Goal: Task Accomplishment & Management: Use online tool/utility

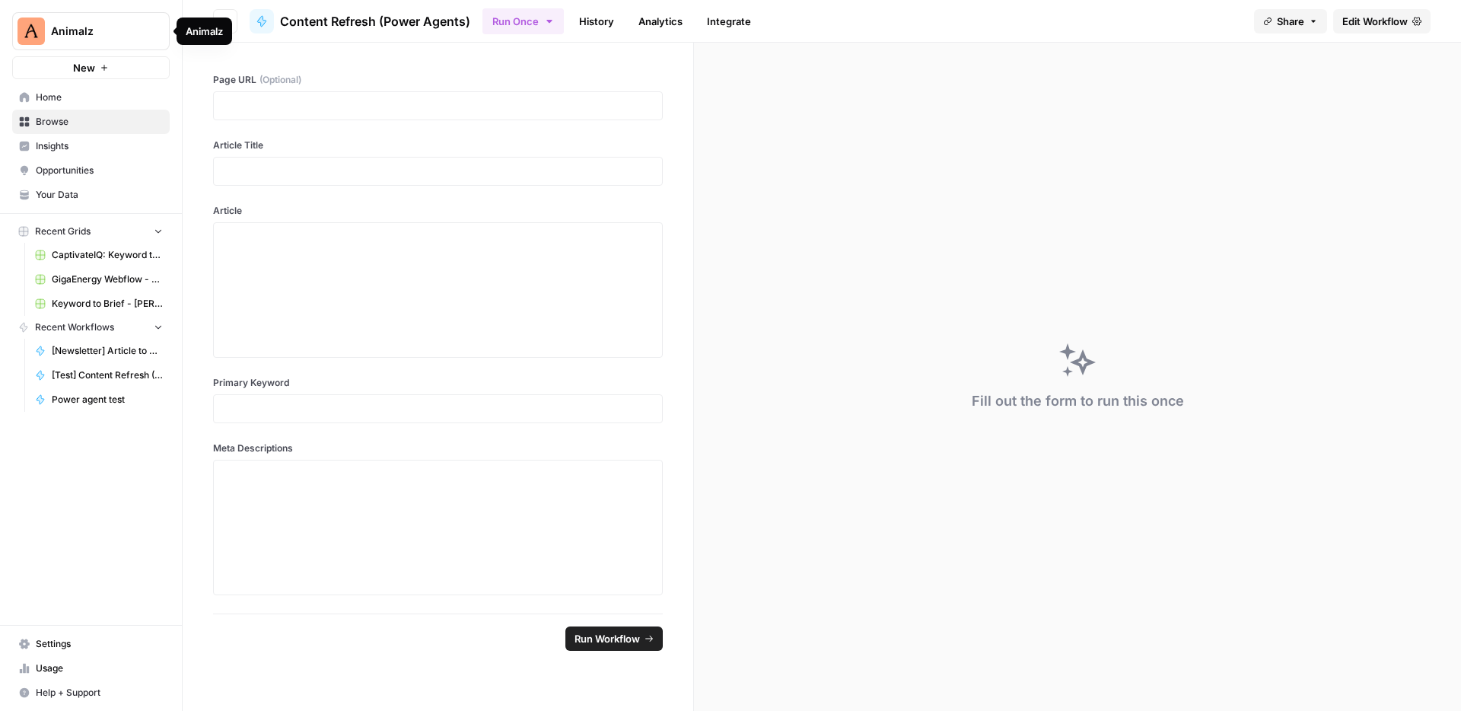
click at [212, 24] on div "Animalz" at bounding box center [204, 31] width 37 height 15
click at [219, 30] on button "Go back" at bounding box center [225, 21] width 24 height 24
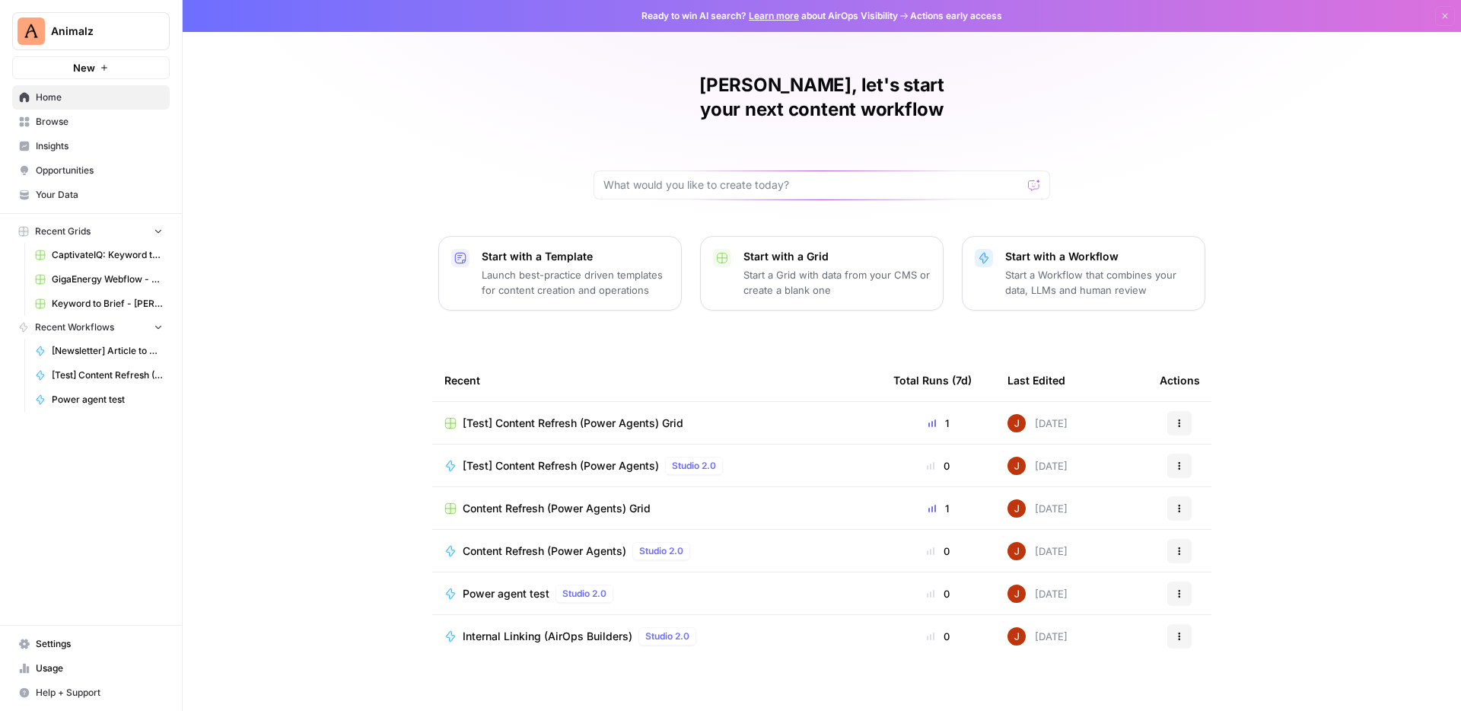
click at [79, 161] on link "Opportunities" at bounding box center [91, 170] width 158 height 24
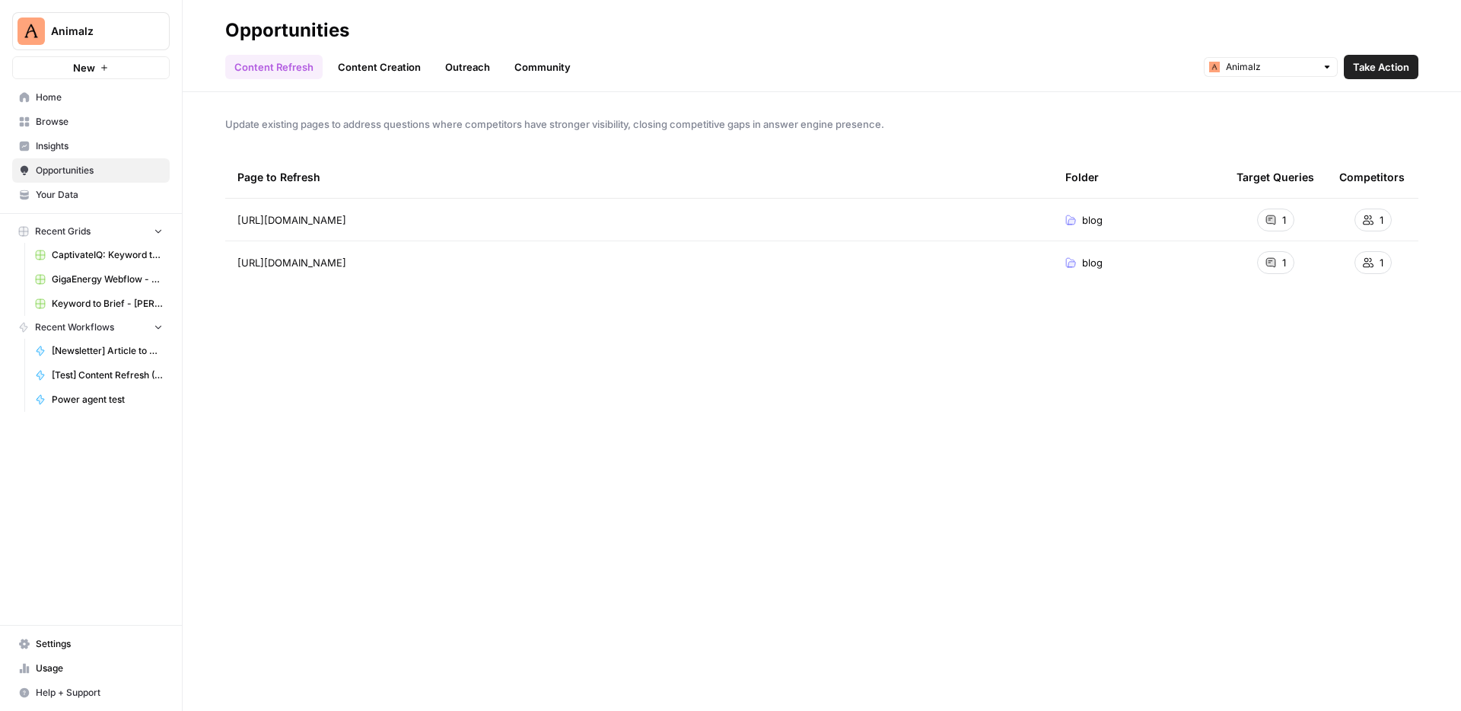
click at [1372, 65] on span "Take Action" at bounding box center [1381, 66] width 56 height 15
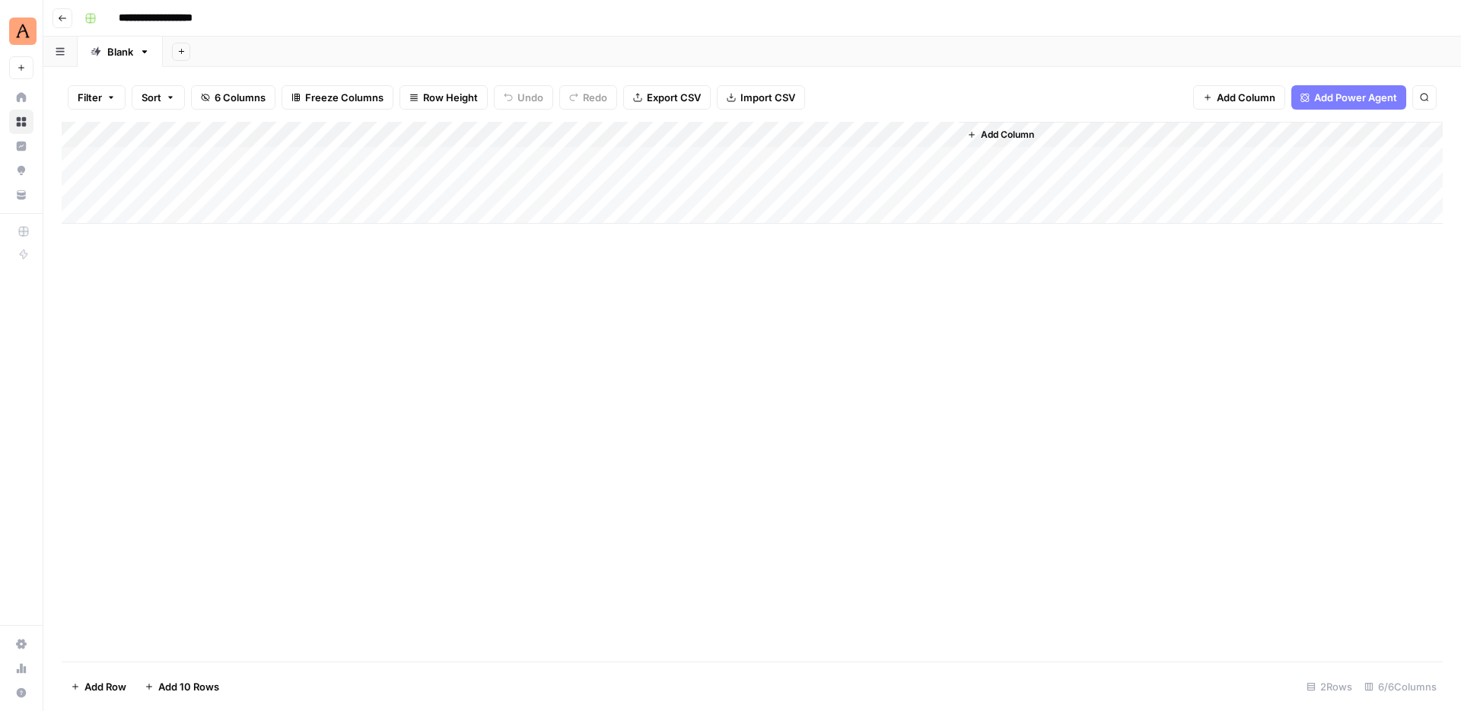
click at [652, 135] on div "Add Column" at bounding box center [752, 173] width 1381 height 102
click at [396, 336] on div "Add Column" at bounding box center [752, 392] width 1381 height 540
click at [62, 24] on button "Go back" at bounding box center [63, 18] width 20 height 20
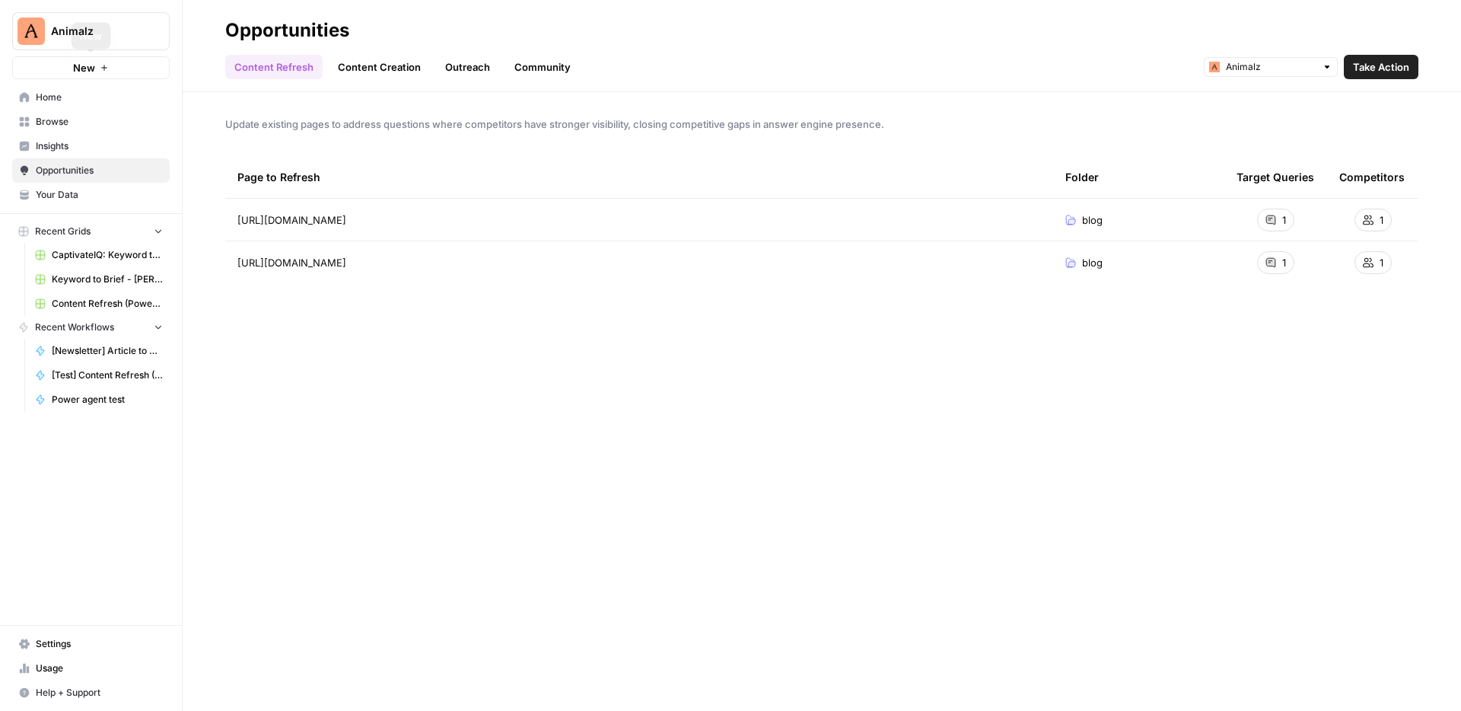
click at [71, 88] on link "Home" at bounding box center [91, 97] width 158 height 24
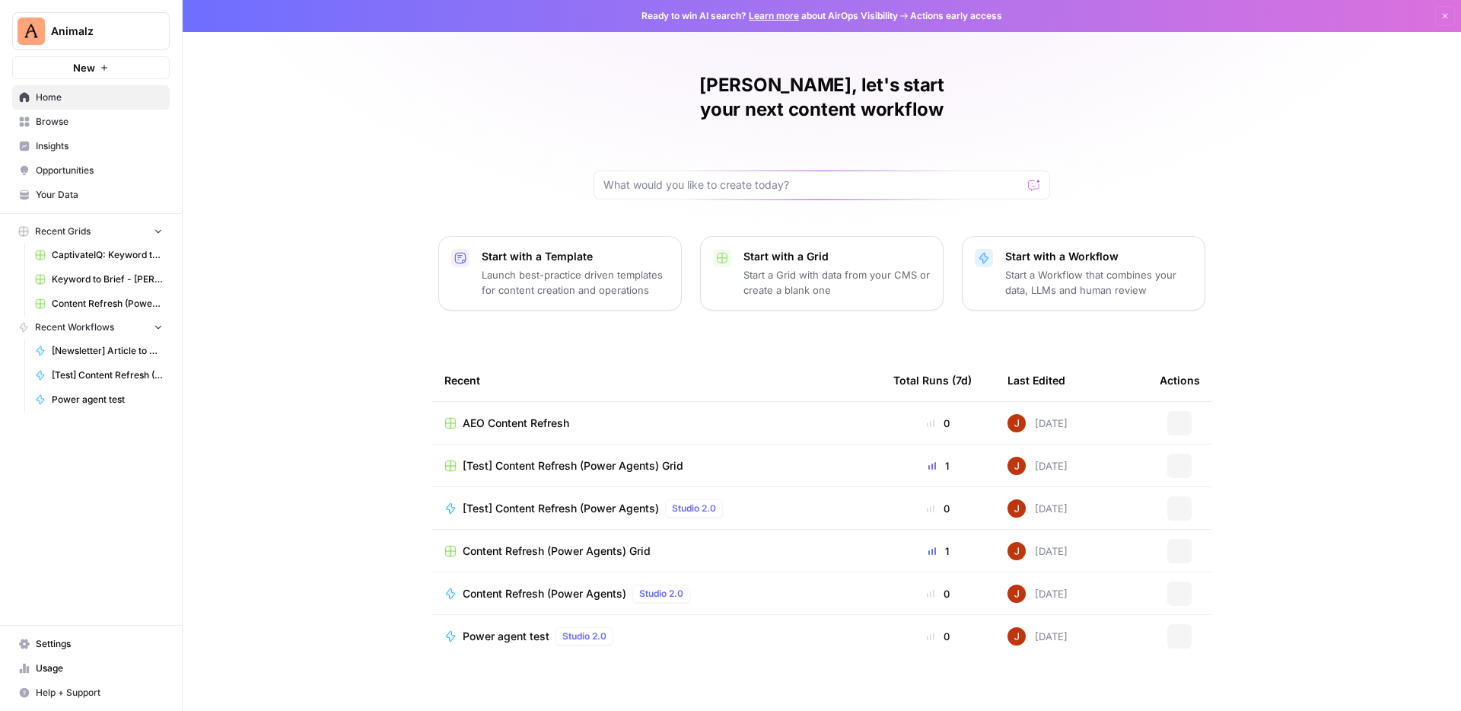
click at [105, 121] on span "Browse" at bounding box center [99, 122] width 127 height 14
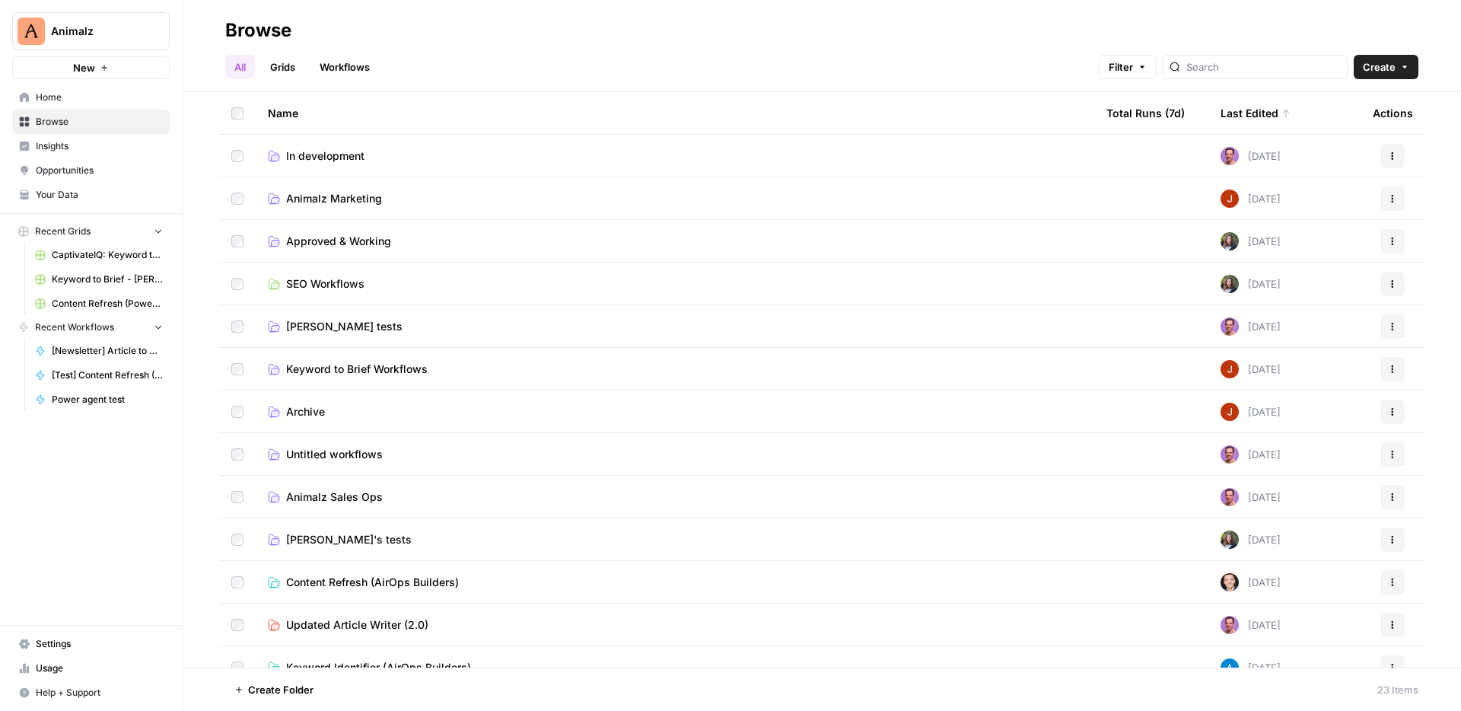
click at [106, 97] on span "Home" at bounding box center [99, 98] width 127 height 14
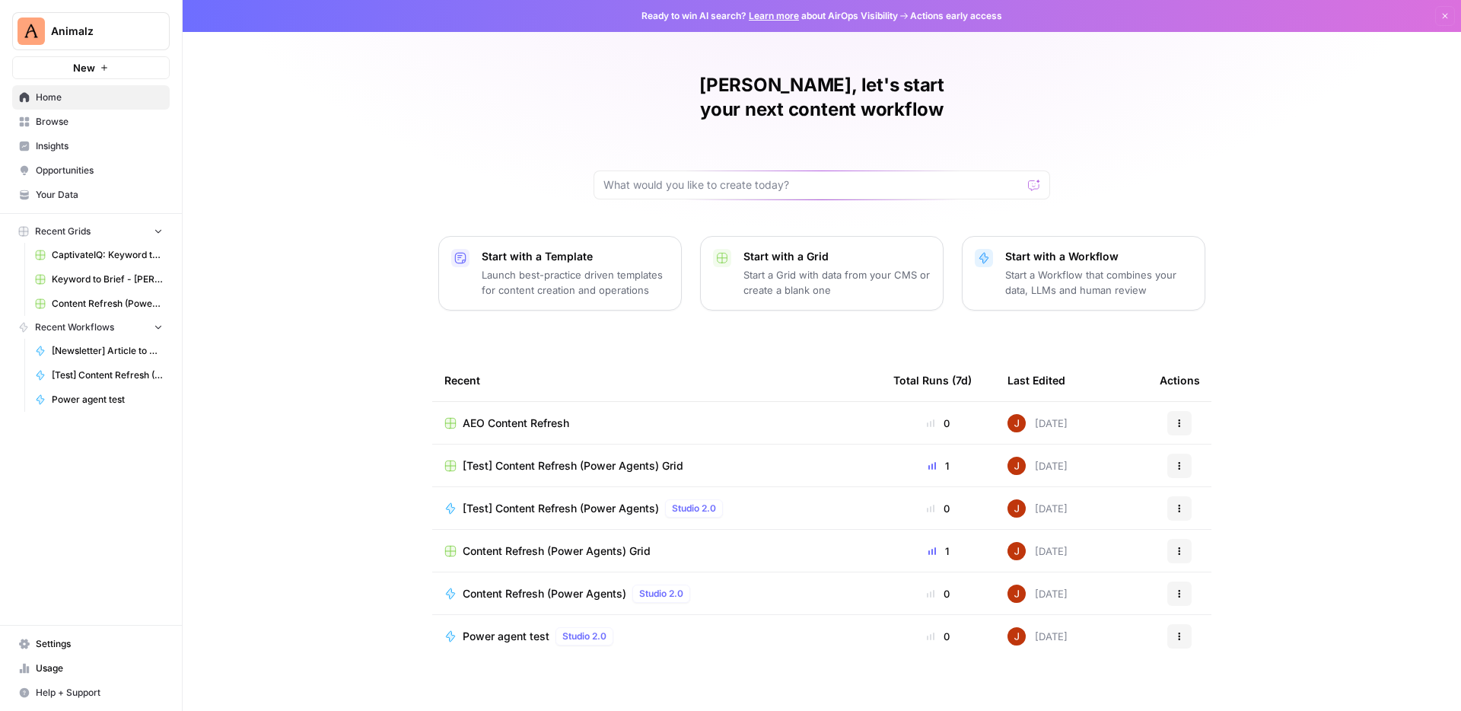
click at [1182, 419] on icon "button" at bounding box center [1179, 423] width 9 height 9
click at [1207, 465] on span "Delete" at bounding box center [1258, 468] width 122 height 15
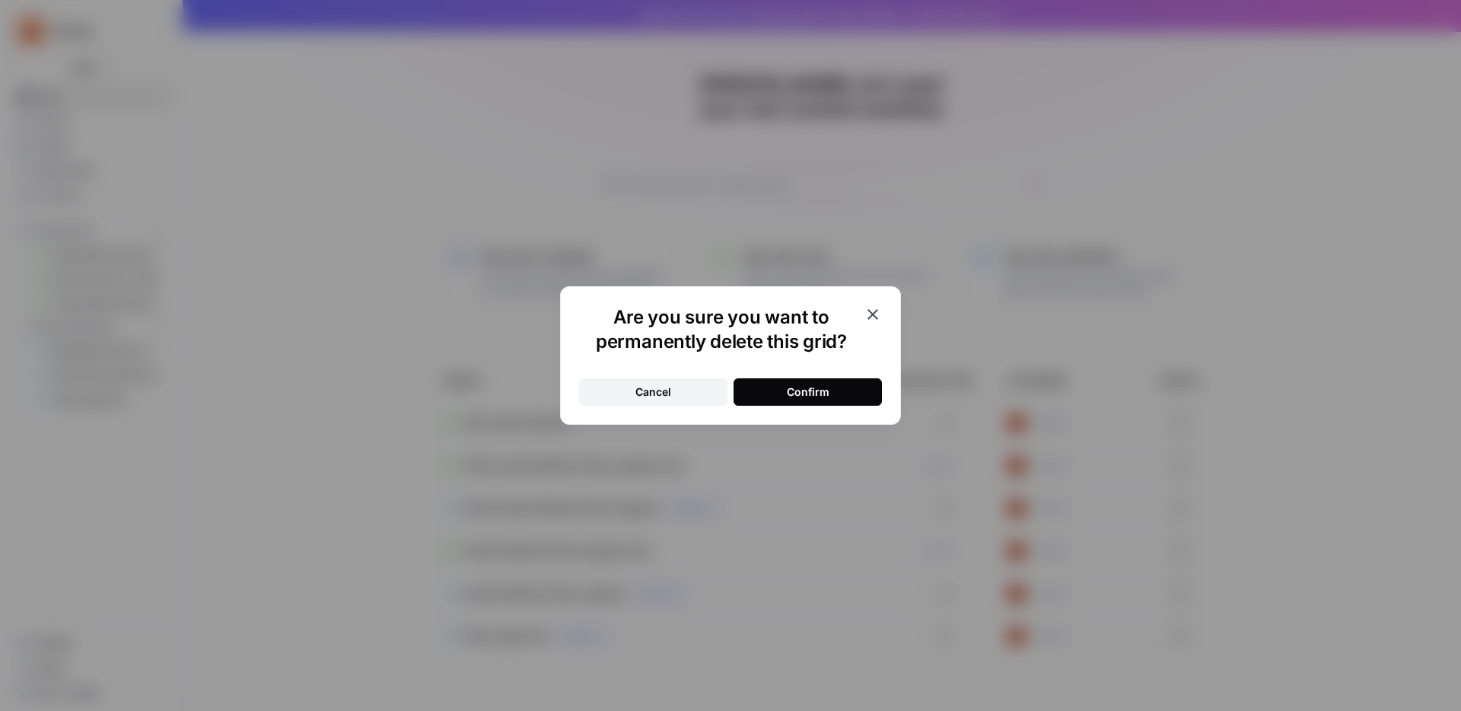
click at [829, 380] on button "Confirm" at bounding box center [808, 391] width 148 height 27
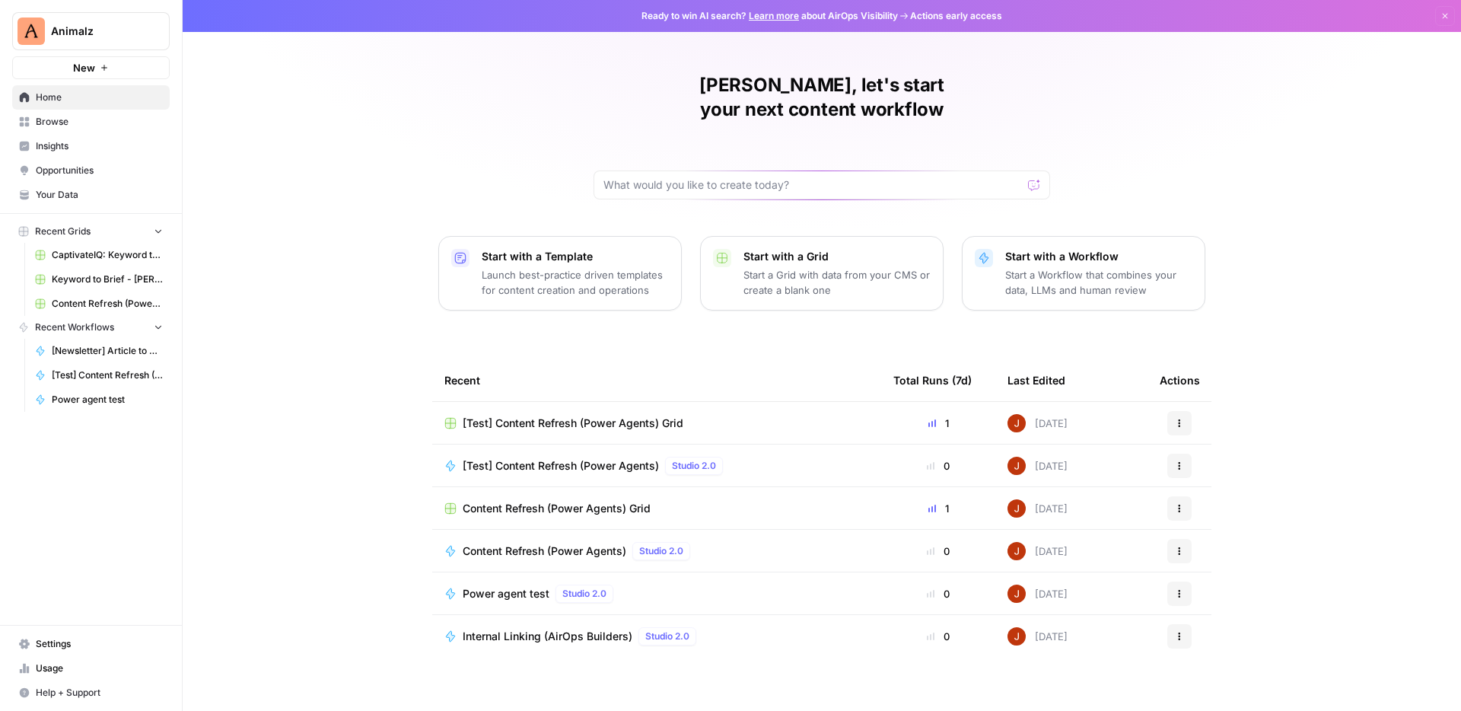
click at [62, 161] on link "Opportunities" at bounding box center [91, 170] width 158 height 24
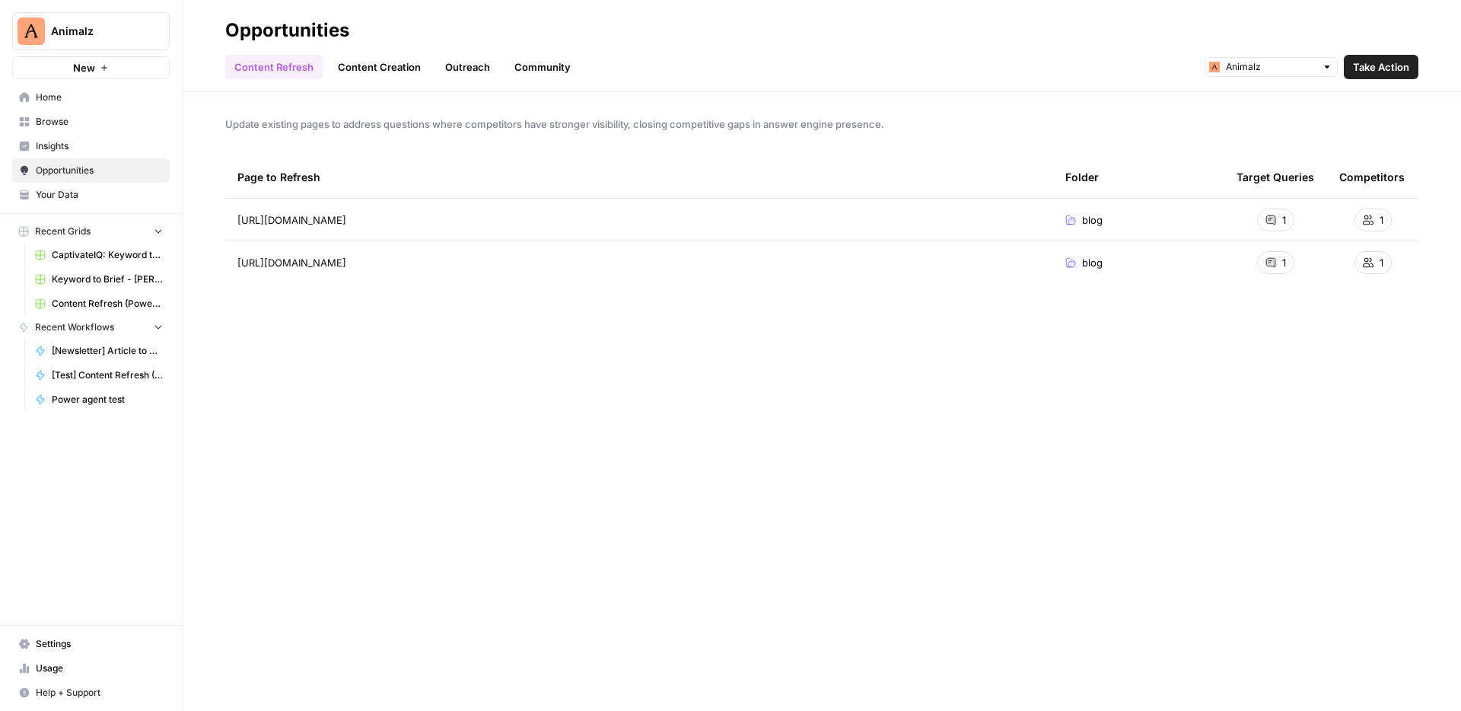
click at [1380, 59] on span "Take Action" at bounding box center [1381, 66] width 56 height 15
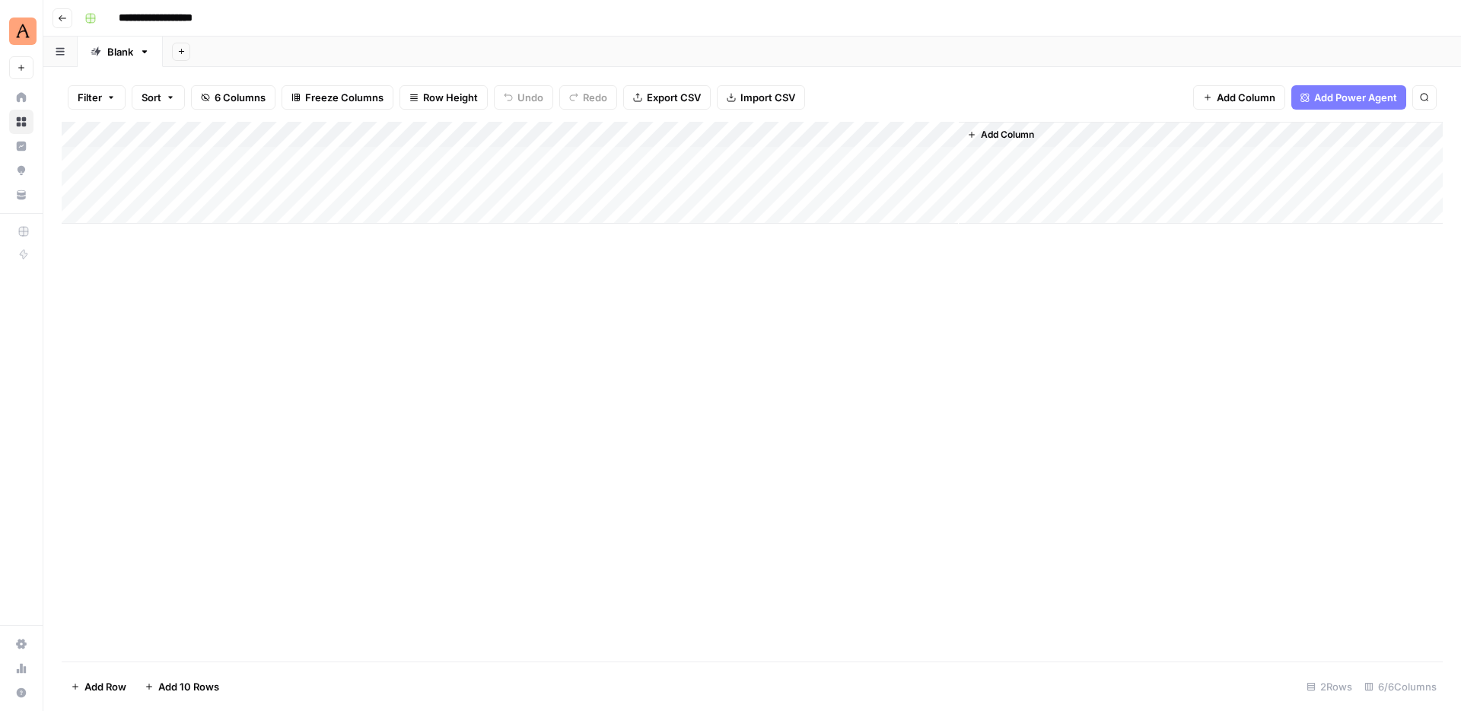
click at [60, 21] on icon "button" at bounding box center [62, 18] width 9 height 9
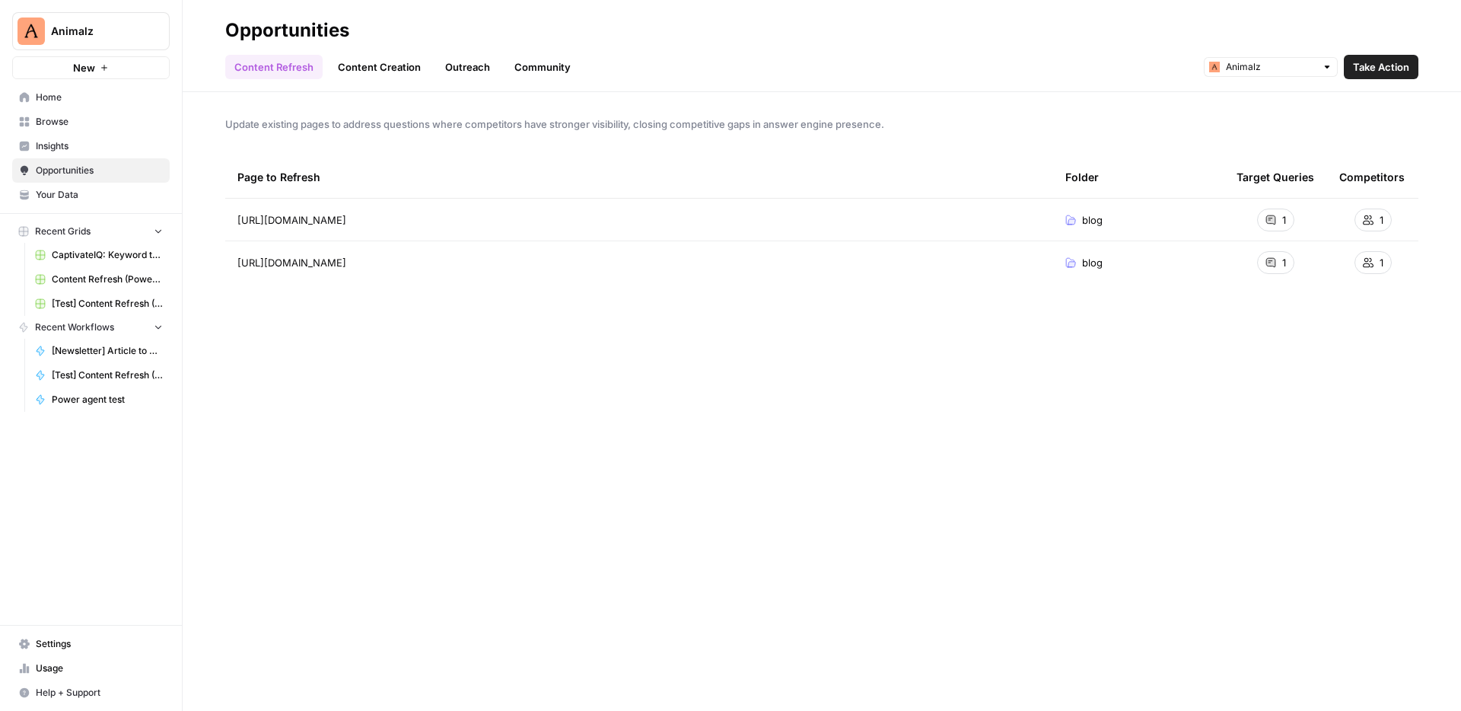
click at [120, 299] on span "[Test] Content Refresh (Power Agents) Grid" at bounding box center [107, 304] width 111 height 14
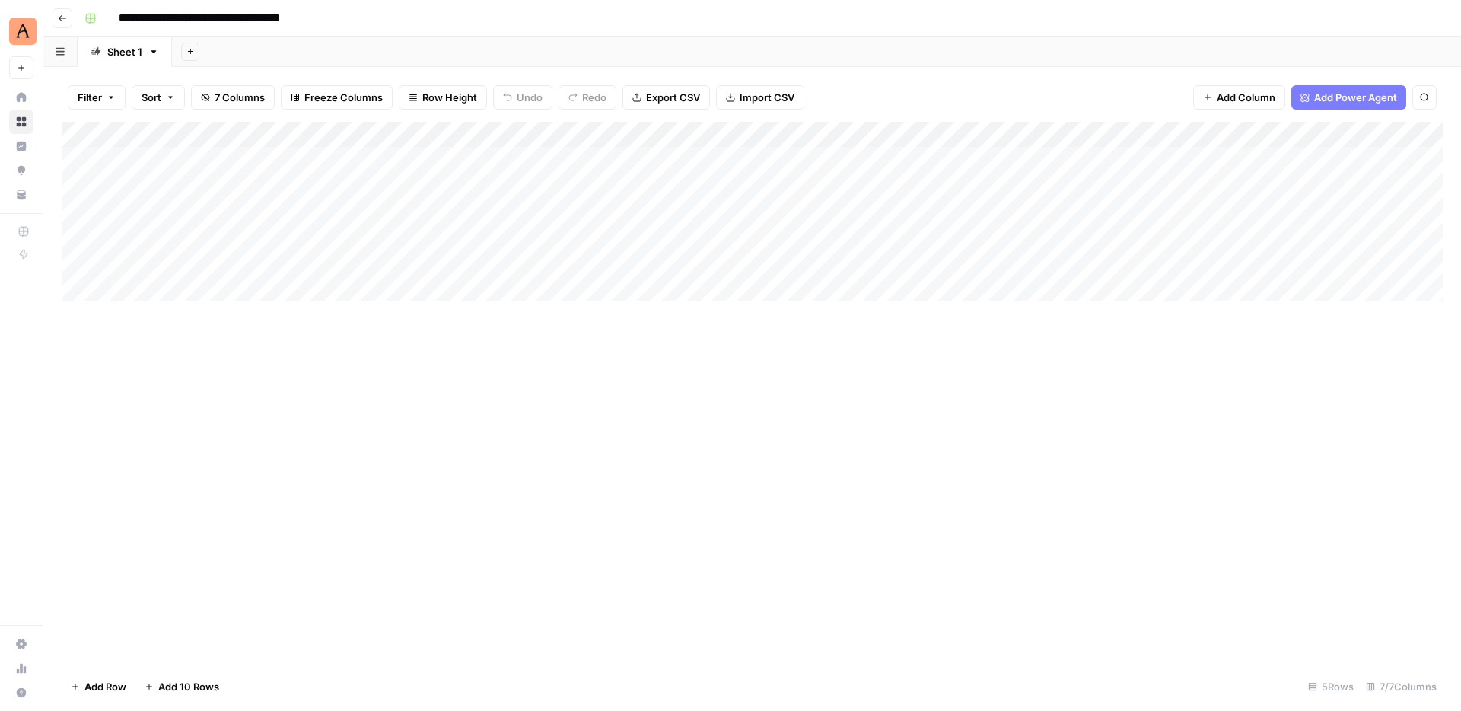
click at [59, 14] on icon "button" at bounding box center [62, 18] width 9 height 9
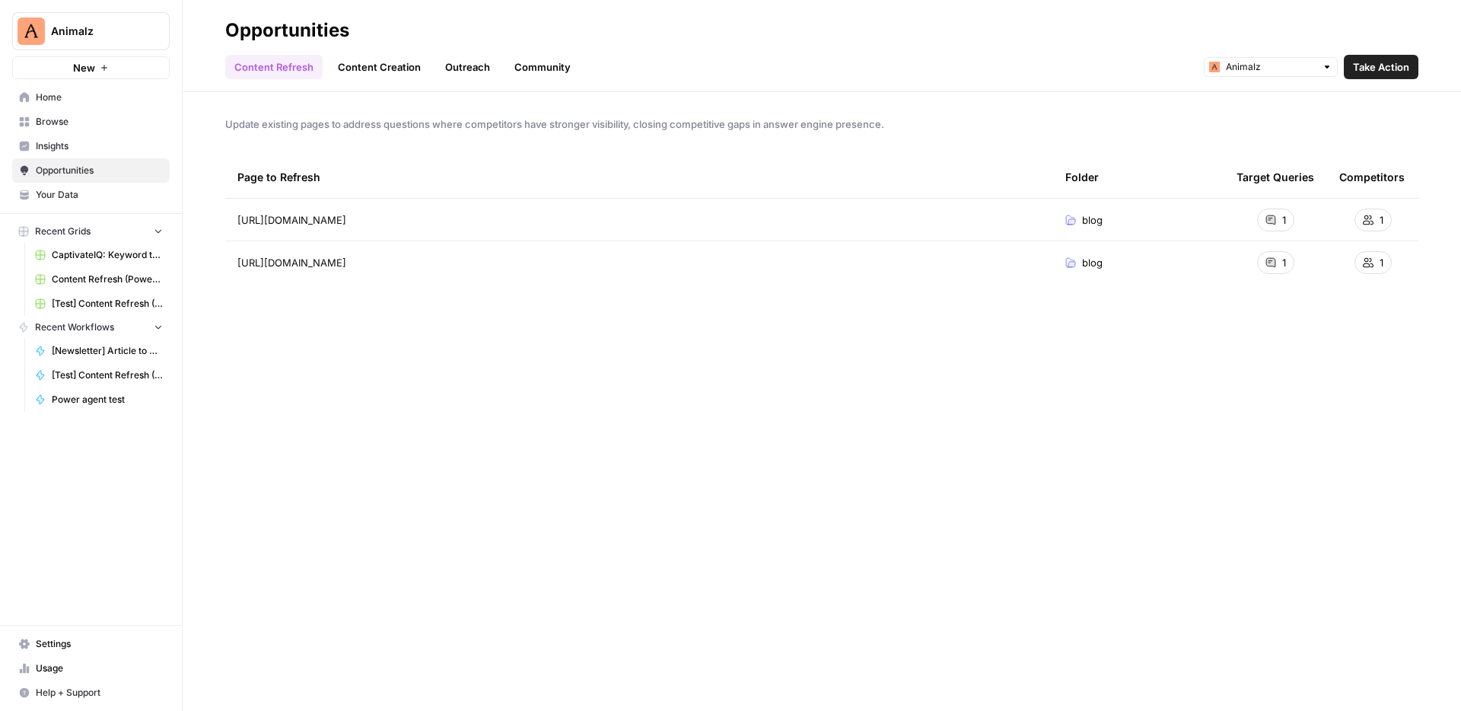
click at [103, 129] on link "Browse" at bounding box center [91, 122] width 158 height 24
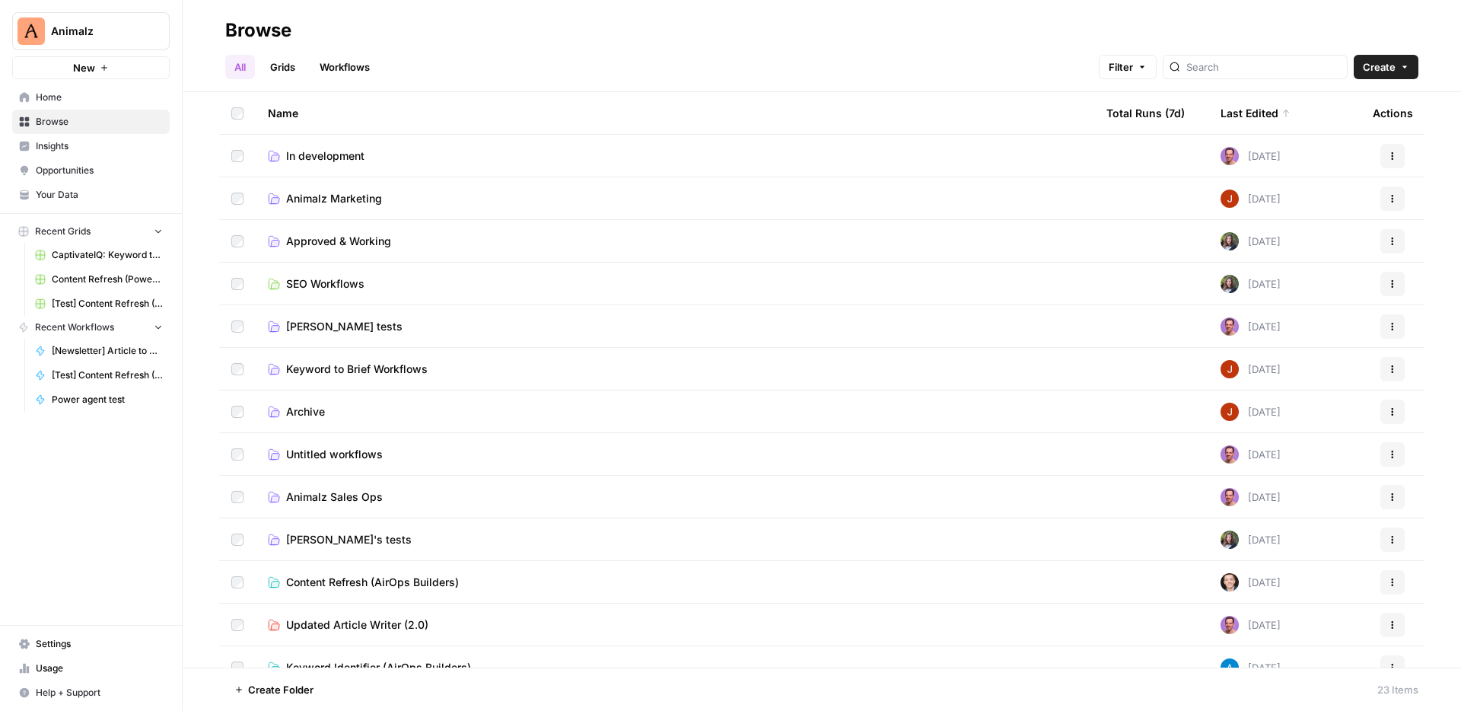
click at [86, 92] on span "Home" at bounding box center [99, 98] width 127 height 14
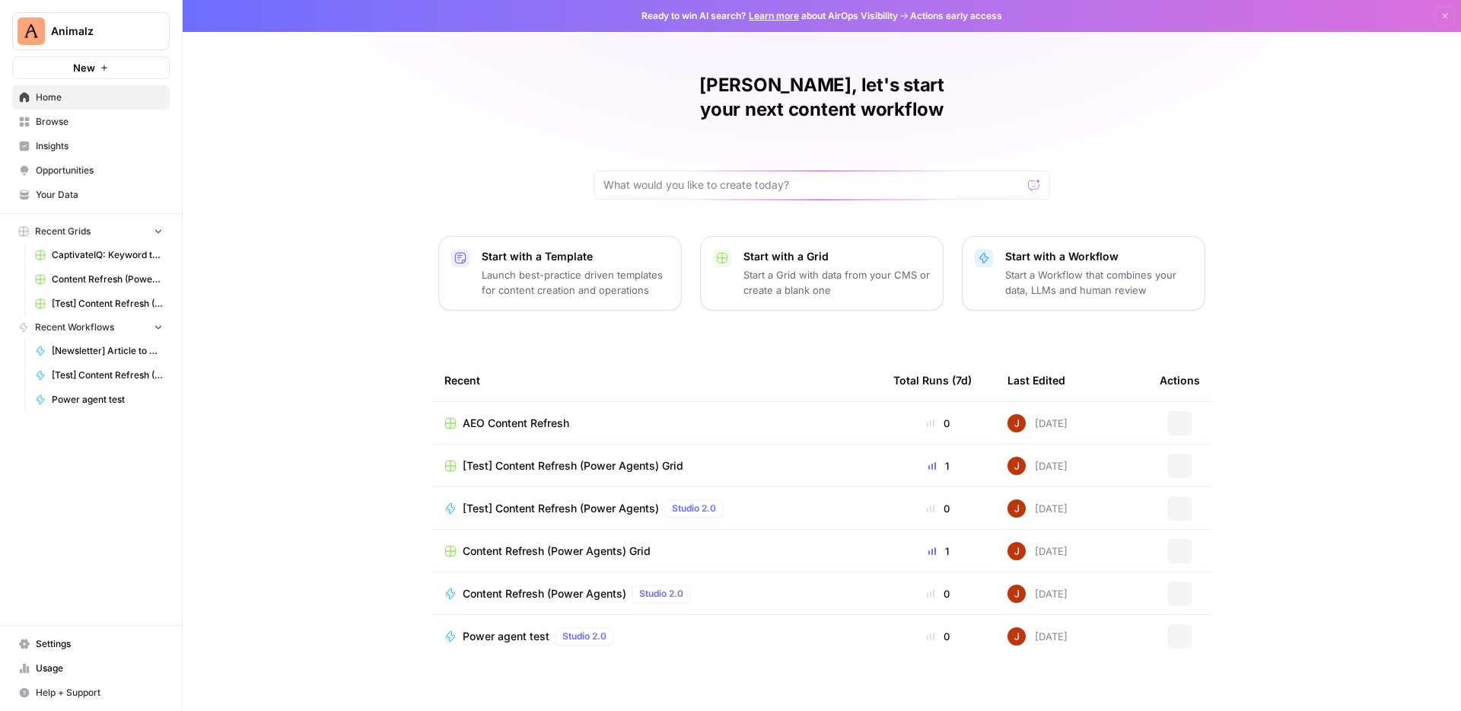
click at [97, 119] on span "Browse" at bounding box center [99, 122] width 127 height 14
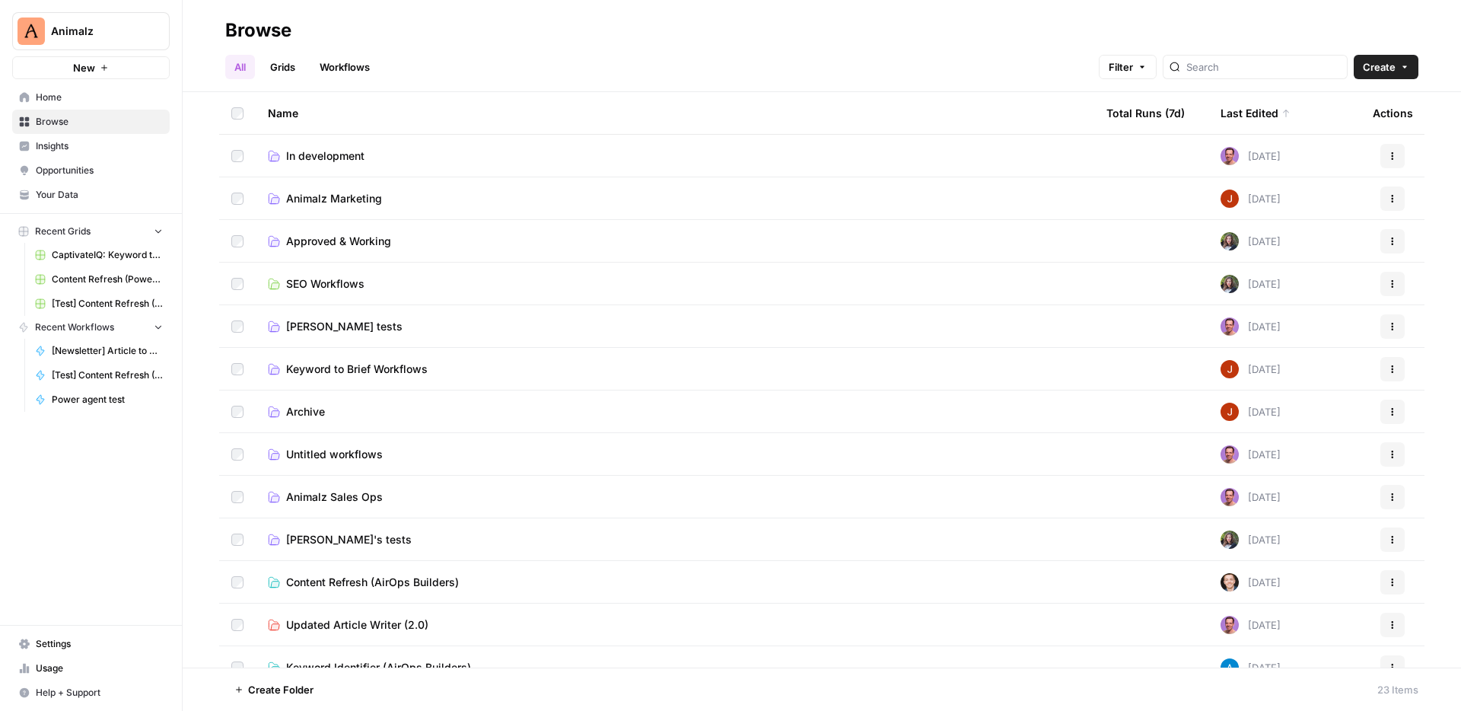
click at [349, 203] on span "Animalz Marketing" at bounding box center [334, 198] width 96 height 15
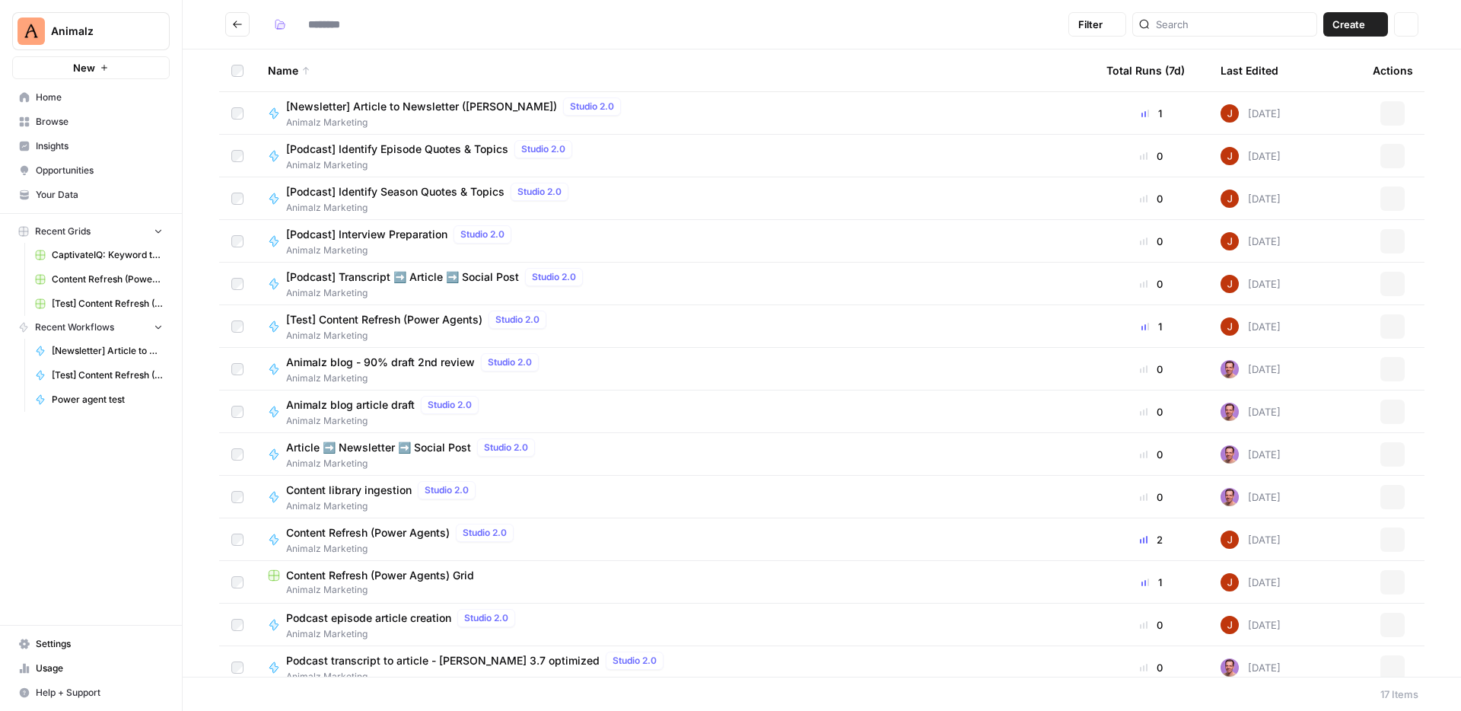
type input "**********"
click at [422, 319] on span "[Test] Content Refresh (Power Agents)" at bounding box center [384, 319] width 196 height 15
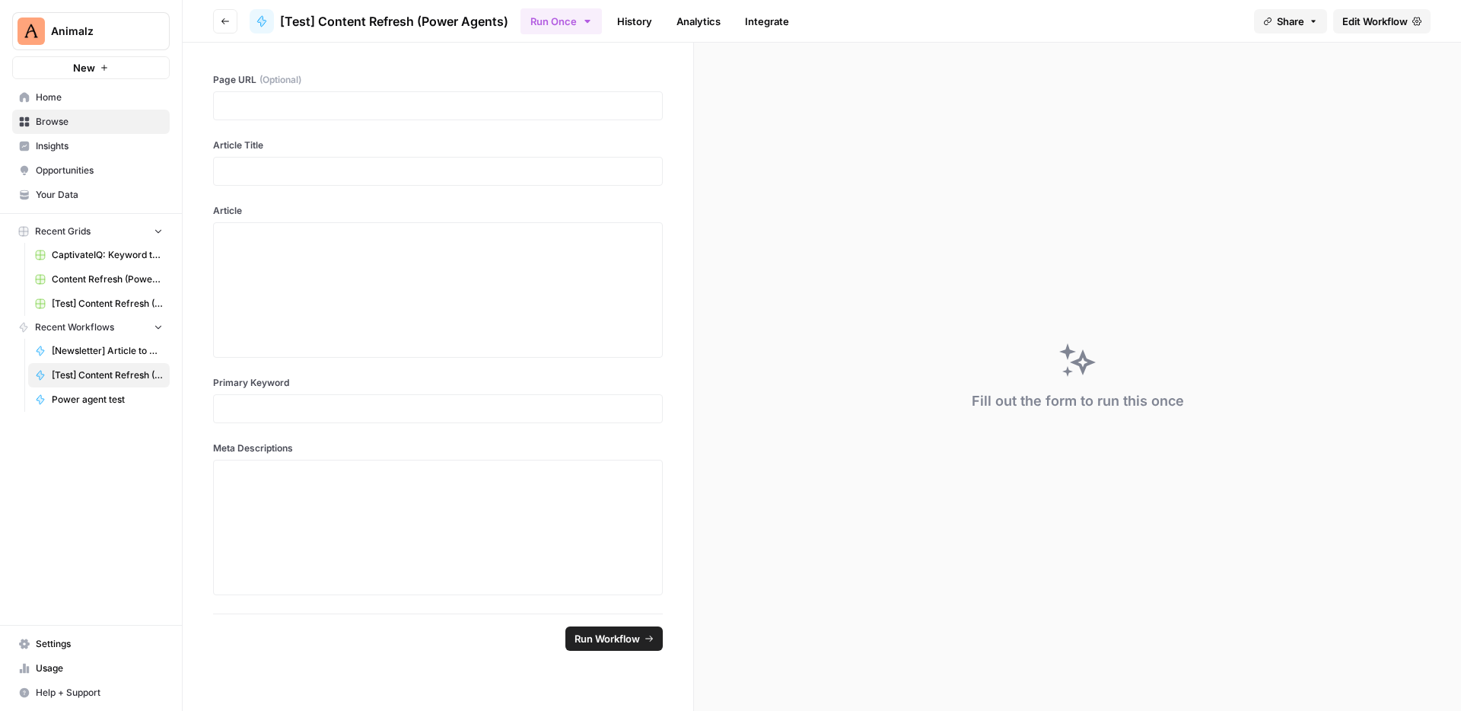
click at [1419, 24] on icon at bounding box center [1416, 21] width 9 height 9
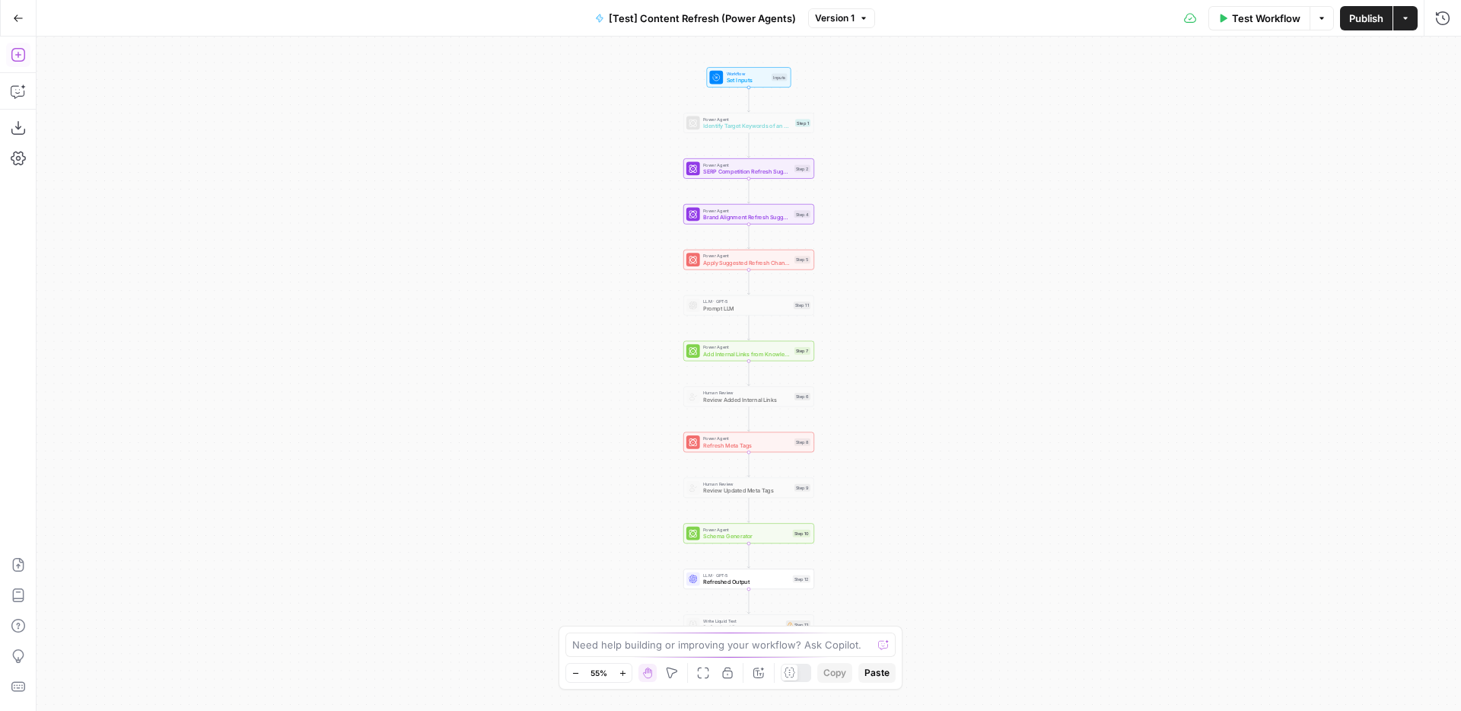
click at [19, 55] on icon "button" at bounding box center [18, 55] width 14 height 14
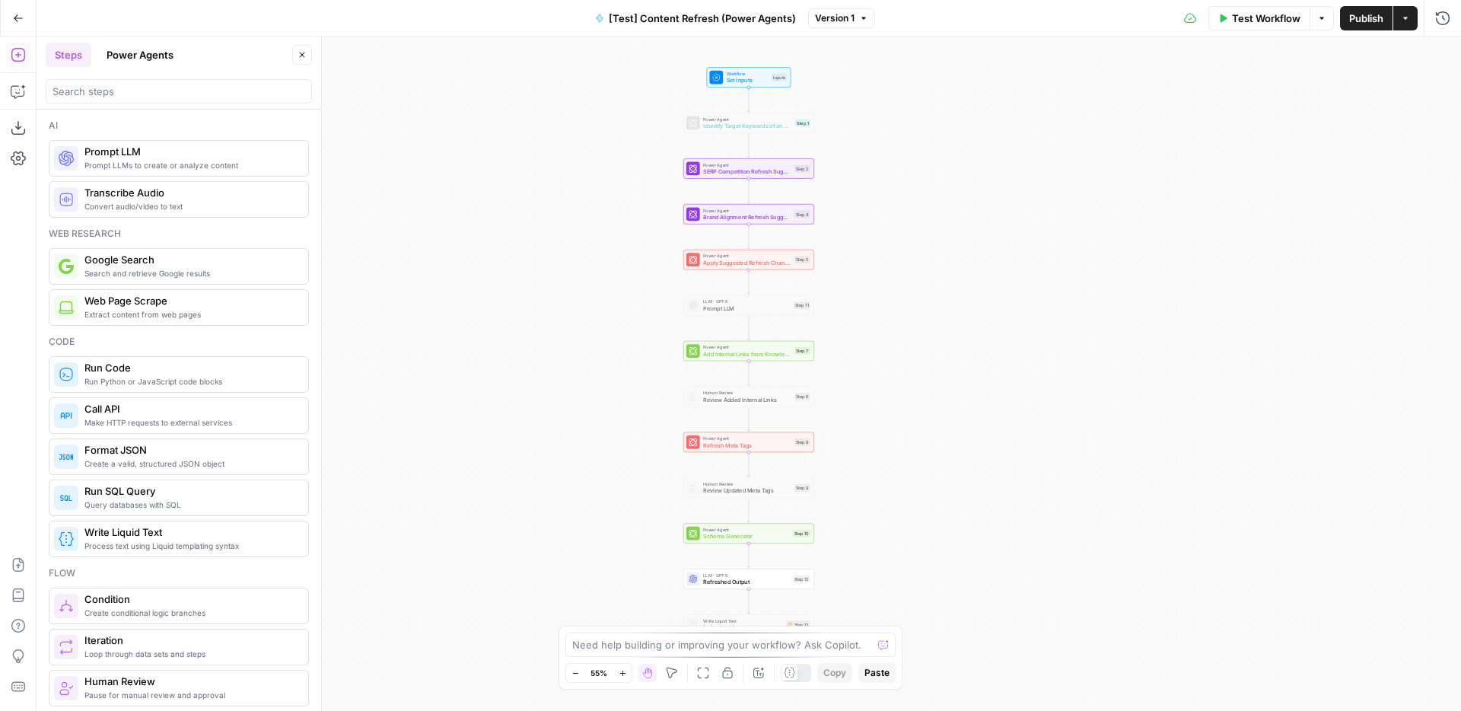
click at [159, 54] on button "Power Agents" at bounding box center [139, 55] width 85 height 24
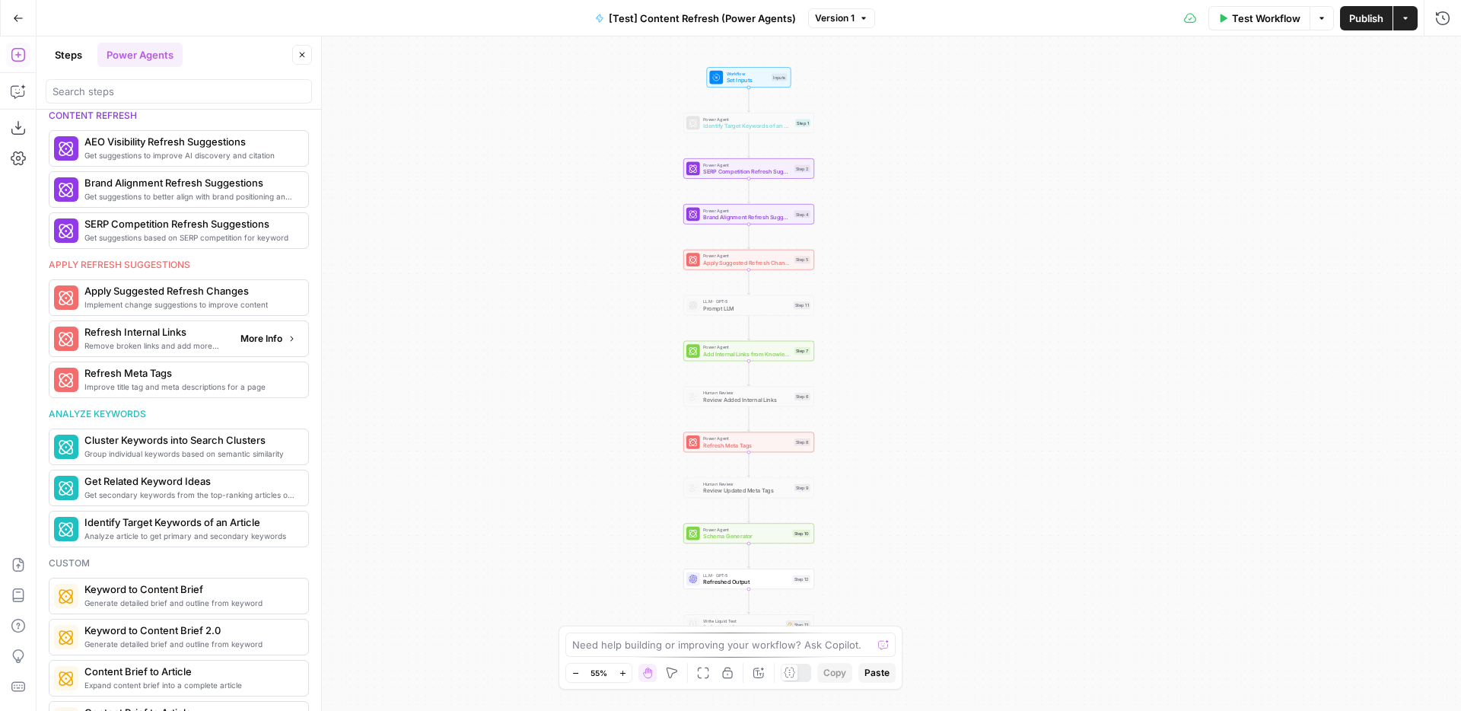
scroll to position [684, 0]
